Goal: Find contact information: Find contact information

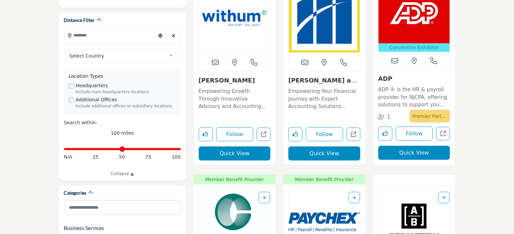
scroll to position [197, 0]
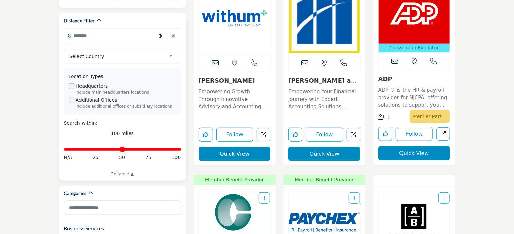
click at [83, 29] on input "Search Location" at bounding box center [109, 35] width 91 height 13
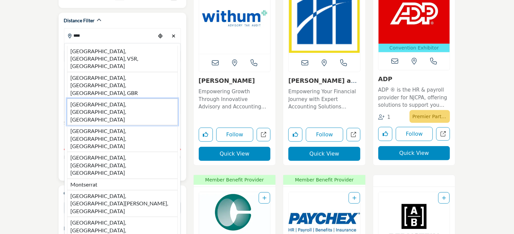
click at [93, 99] on li "Monmouth County, NJ, USA" at bounding box center [122, 112] width 111 height 27
click at [84, 73] on div "Location Types" at bounding box center [122, 76] width 107 height 7
type input "**********"
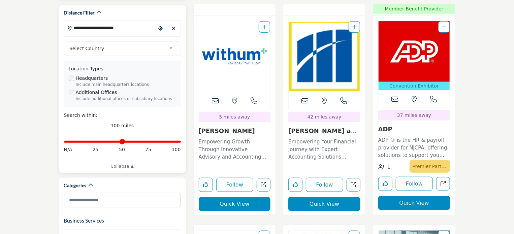
scroll to position [202, 0]
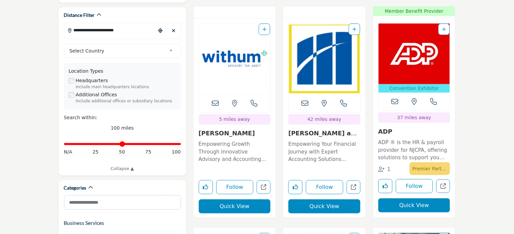
click at [236, 58] on img "Open Listing in new tab" at bounding box center [234, 59] width 71 height 71
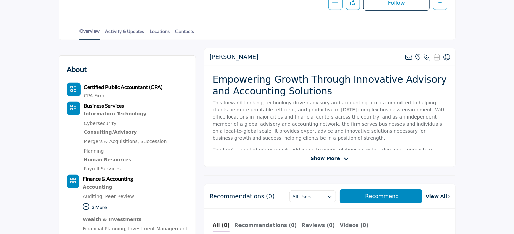
scroll to position [141, 0]
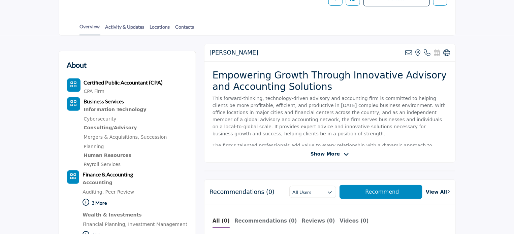
click at [0, 0] on div at bounding box center [0, 0] width 0 height 0
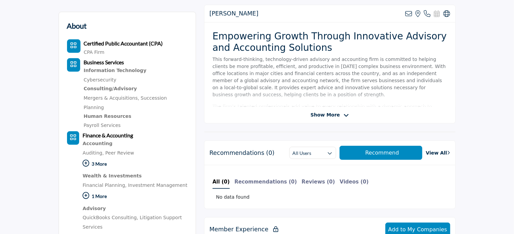
scroll to position [175, 0]
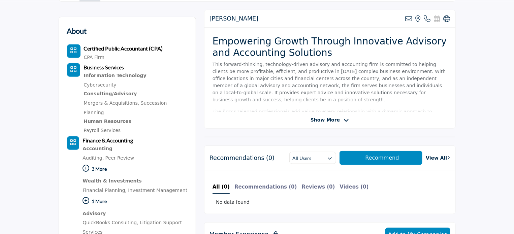
click at [344, 118] on icon at bounding box center [346, 121] width 5 height 6
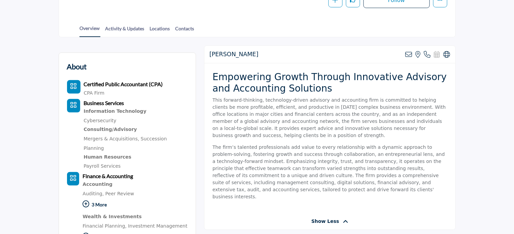
scroll to position [141, 0]
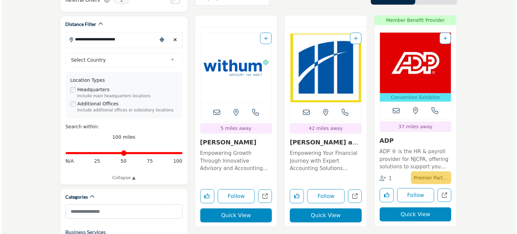
scroll to position [202, 0]
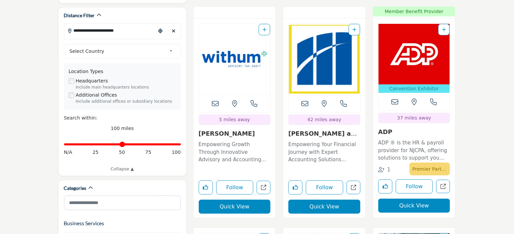
drag, startPoint x: 325, startPoint y: 191, endPoint x: 317, endPoint y: 188, distance: 8.1
click at [317, 200] on button "Quick View" at bounding box center [324, 207] width 72 height 14
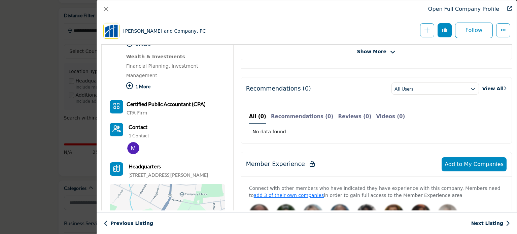
scroll to position [230, 0]
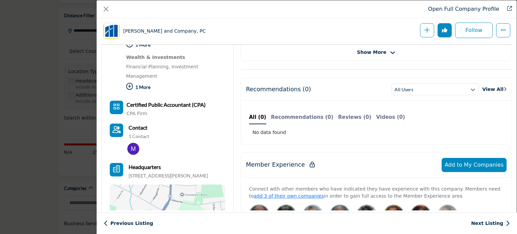
click at [132, 143] on img "Company Data Modal" at bounding box center [133, 149] width 12 height 12
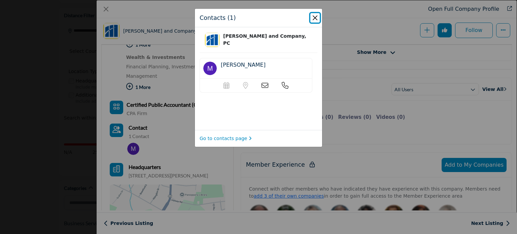
click at [316, 18] on button "Close" at bounding box center [315, 17] width 9 height 9
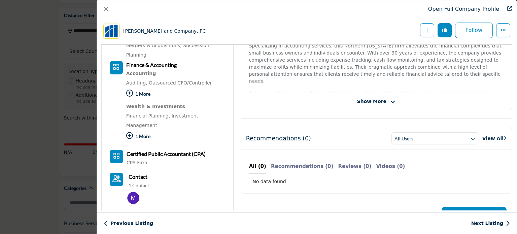
scroll to position [174, 0]
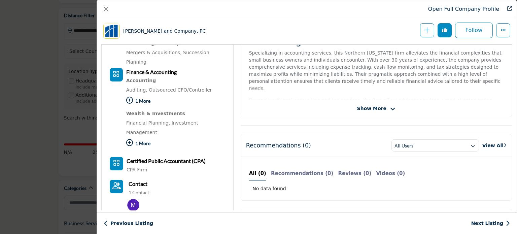
click at [380, 109] on span "Show More" at bounding box center [371, 108] width 29 height 7
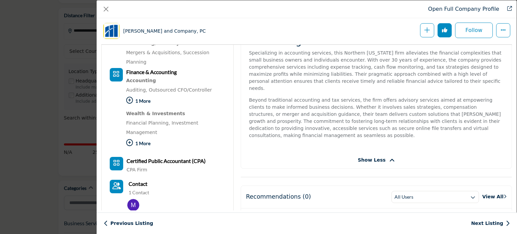
click at [447, 12] on link "Open Full Company Profile" at bounding box center [463, 9] width 71 height 6
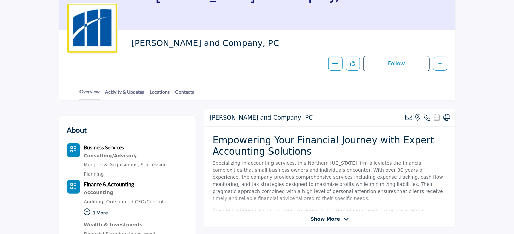
scroll to position [79, 0]
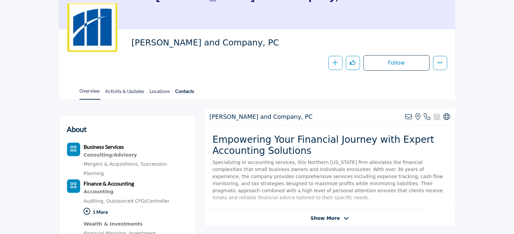
click at [177, 88] on link "Contacts" at bounding box center [185, 94] width 20 height 12
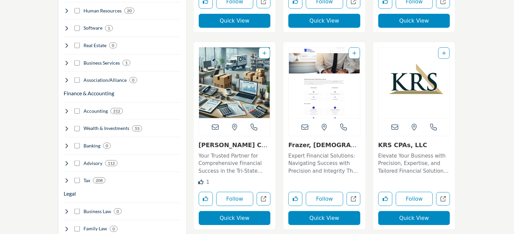
scroll to position [404, 0]
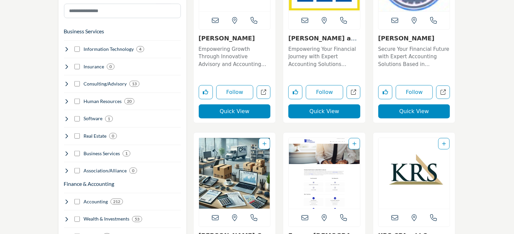
scroll to position [262, 0]
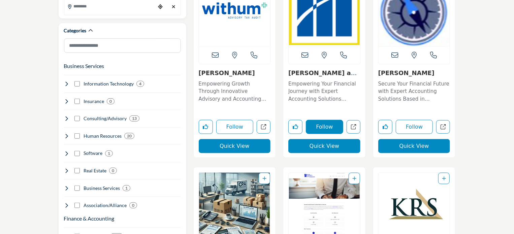
scroll to position [228, 0]
